Goal: Check status: Check status

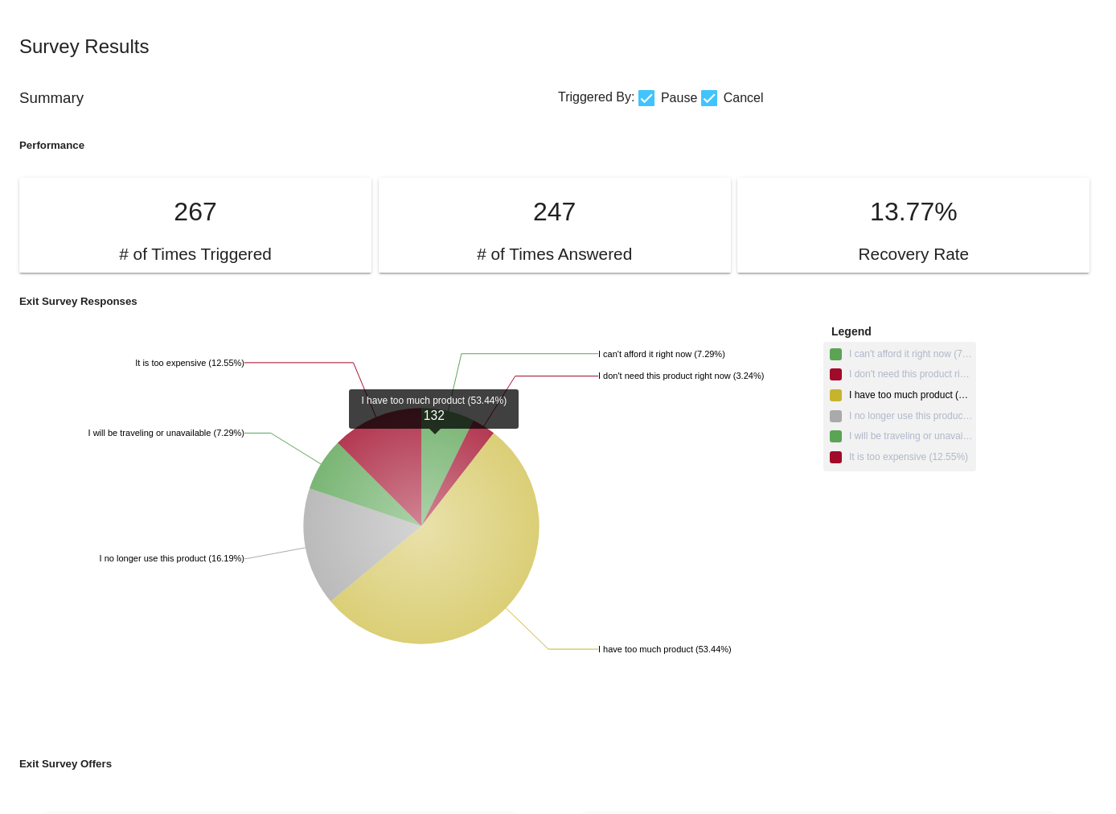
click at [465, 532] on icon at bounding box center [435, 538] width 208 height 211
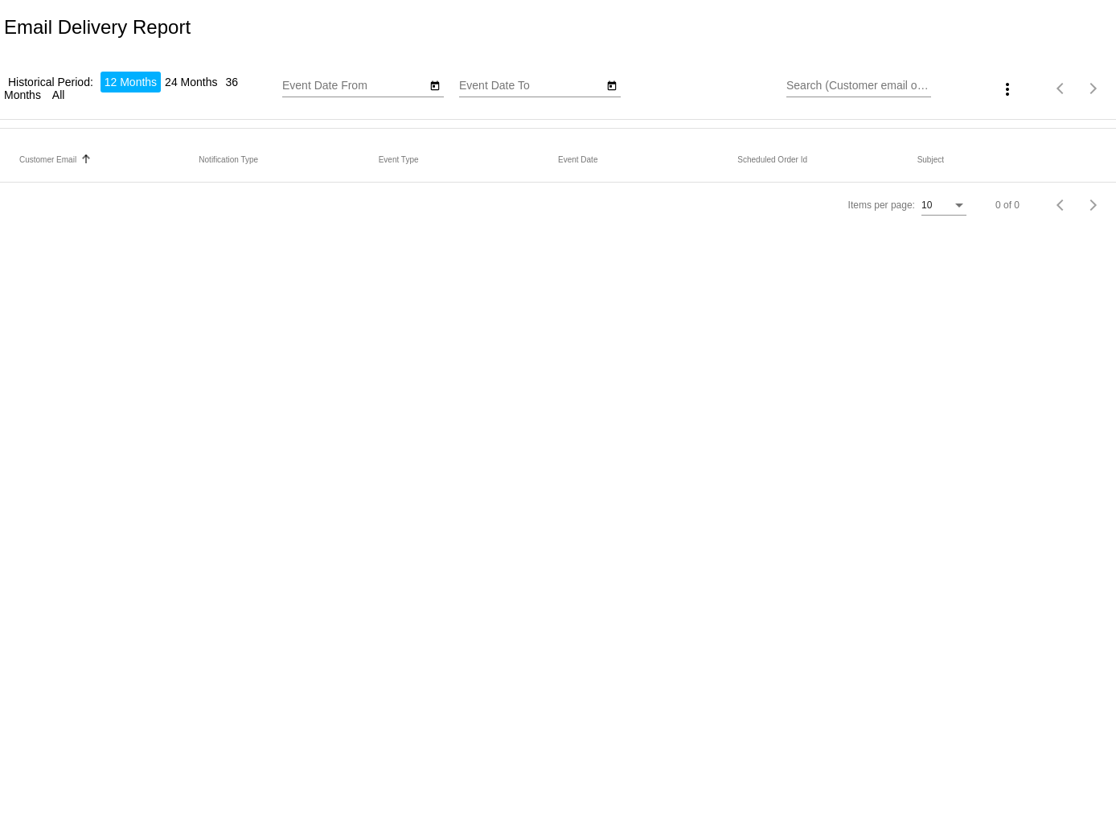
type input "8/29/2024"
type input "8/29/2025"
